Goal: Task Accomplishment & Management: Complete application form

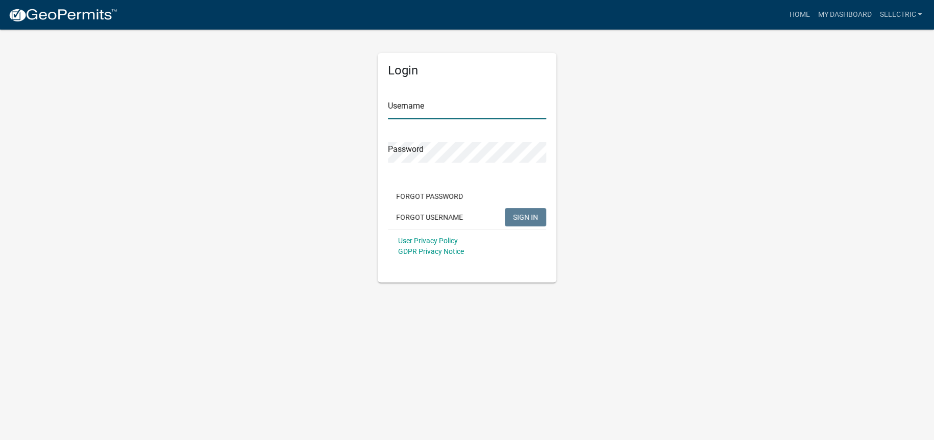
type input "selectric"
click at [538, 221] on button "SIGN IN" at bounding box center [525, 217] width 41 height 18
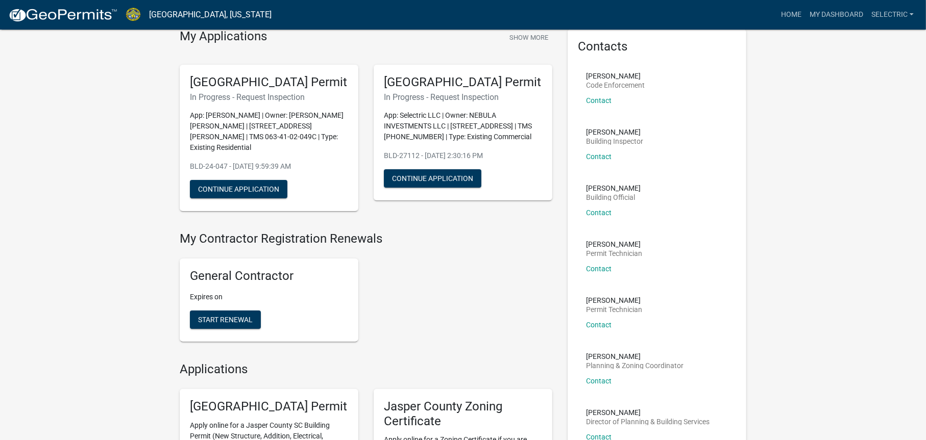
scroll to position [153, 0]
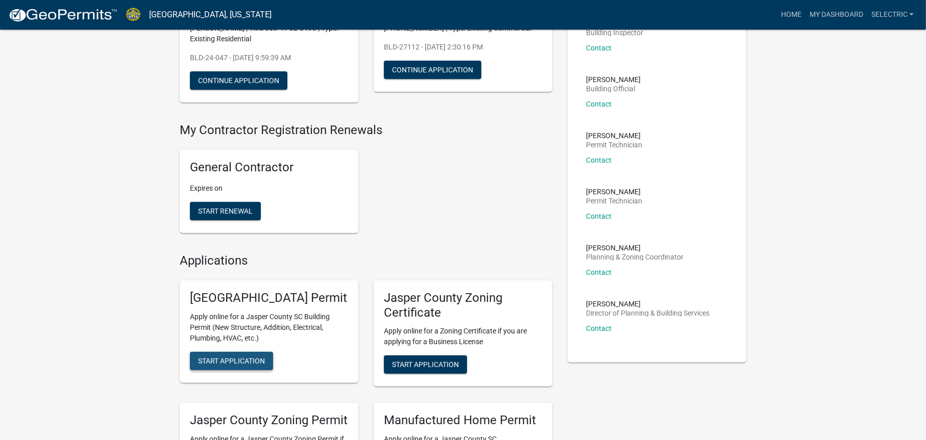
click at [241, 365] on span "Start Application" at bounding box center [231, 361] width 67 height 8
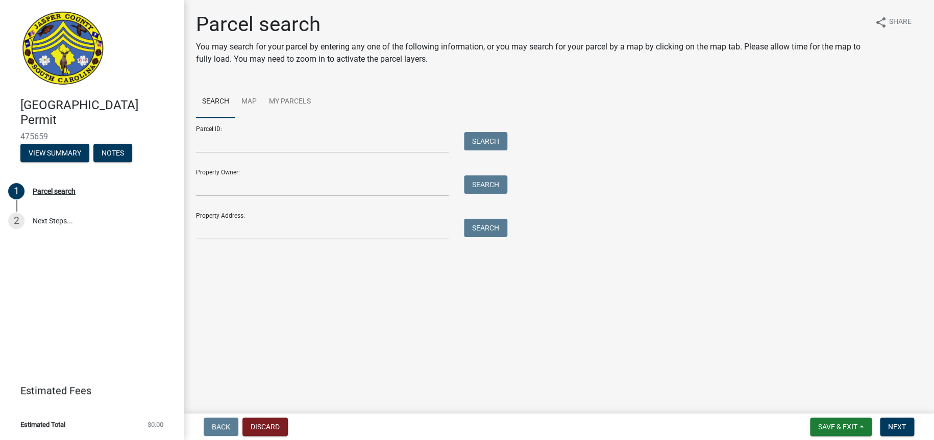
drag, startPoint x: 315, startPoint y: 215, endPoint x: 312, endPoint y: 224, distance: 9.2
click at [314, 219] on div "Property Address: Search" at bounding box center [349, 222] width 306 height 35
click at [316, 228] on input "Property Address:" at bounding box center [322, 229] width 253 height 21
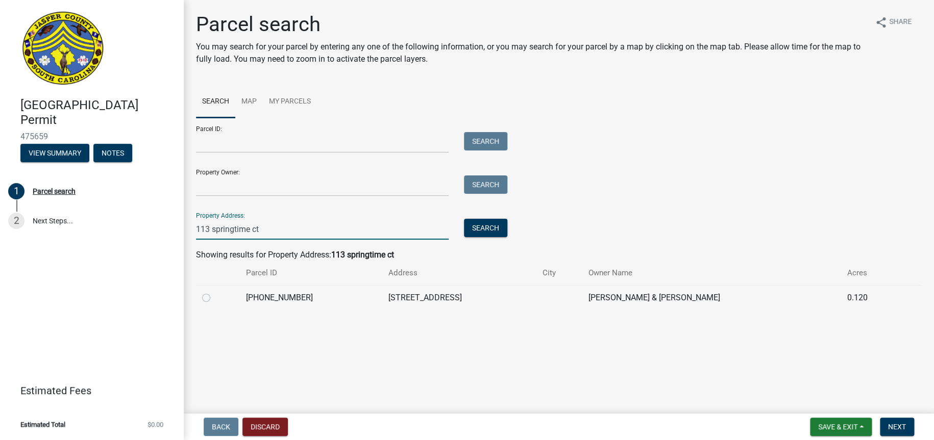
type input "113 springtime ct"
drag, startPoint x: 203, startPoint y: 299, endPoint x: 268, endPoint y: 311, distance: 66.6
click at [214, 292] on label at bounding box center [214, 292] width 0 height 0
click at [214, 299] on input "radio" at bounding box center [217, 295] width 7 height 7
radio input "true"
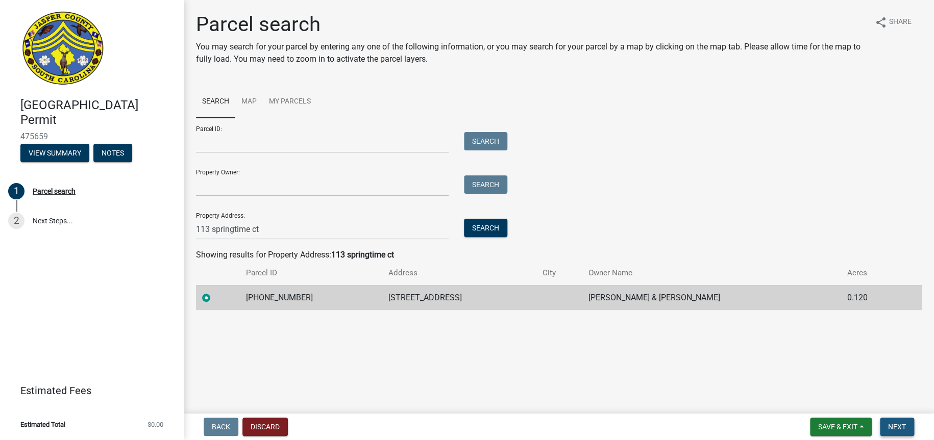
click at [890, 427] on span "Next" at bounding box center [897, 427] width 18 height 8
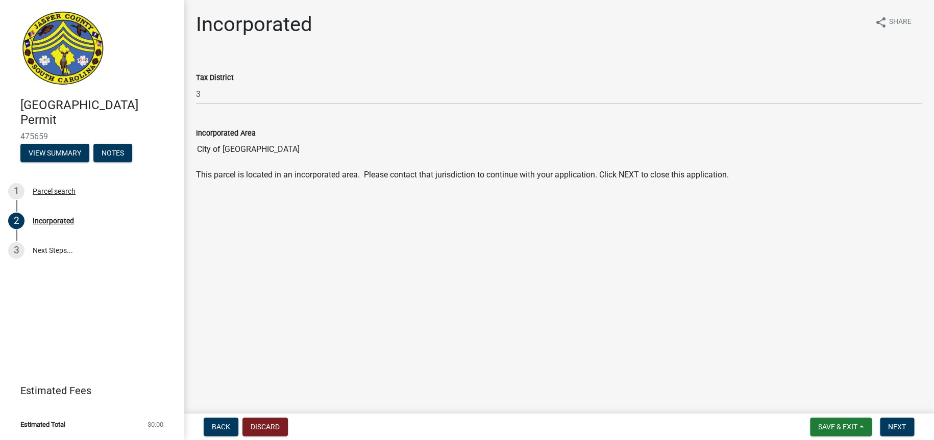
drag, startPoint x: 275, startPoint y: 153, endPoint x: 201, endPoint y: 153, distance: 73.5
click at [201, 153] on input "City of [GEOGRAPHIC_DATA]" at bounding box center [559, 149] width 726 height 20
click at [318, 220] on main "Incorporated share Share Tax District 3 Incorporated Area City of [GEOGRAPHIC_D…" at bounding box center [559, 205] width 750 height 410
click at [277, 426] on button "Discard" at bounding box center [264, 427] width 45 height 18
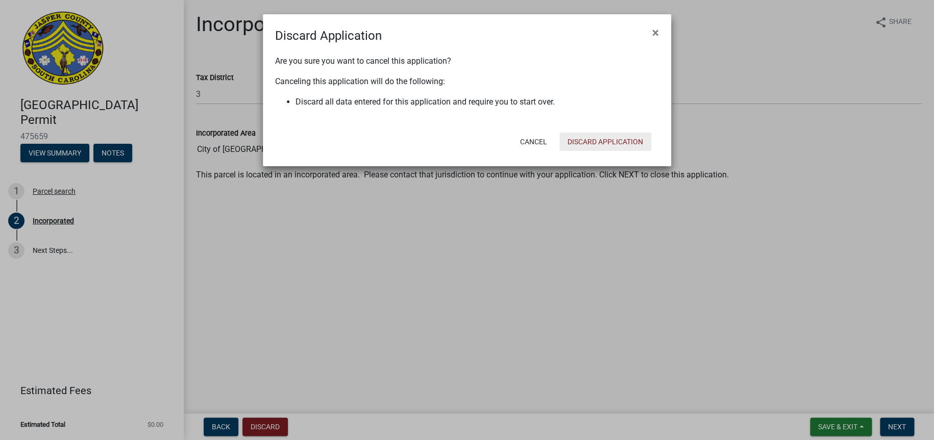
click at [577, 141] on button "Discard Application" at bounding box center [605, 142] width 92 height 18
